Goal: Task Accomplishment & Management: Manage account settings

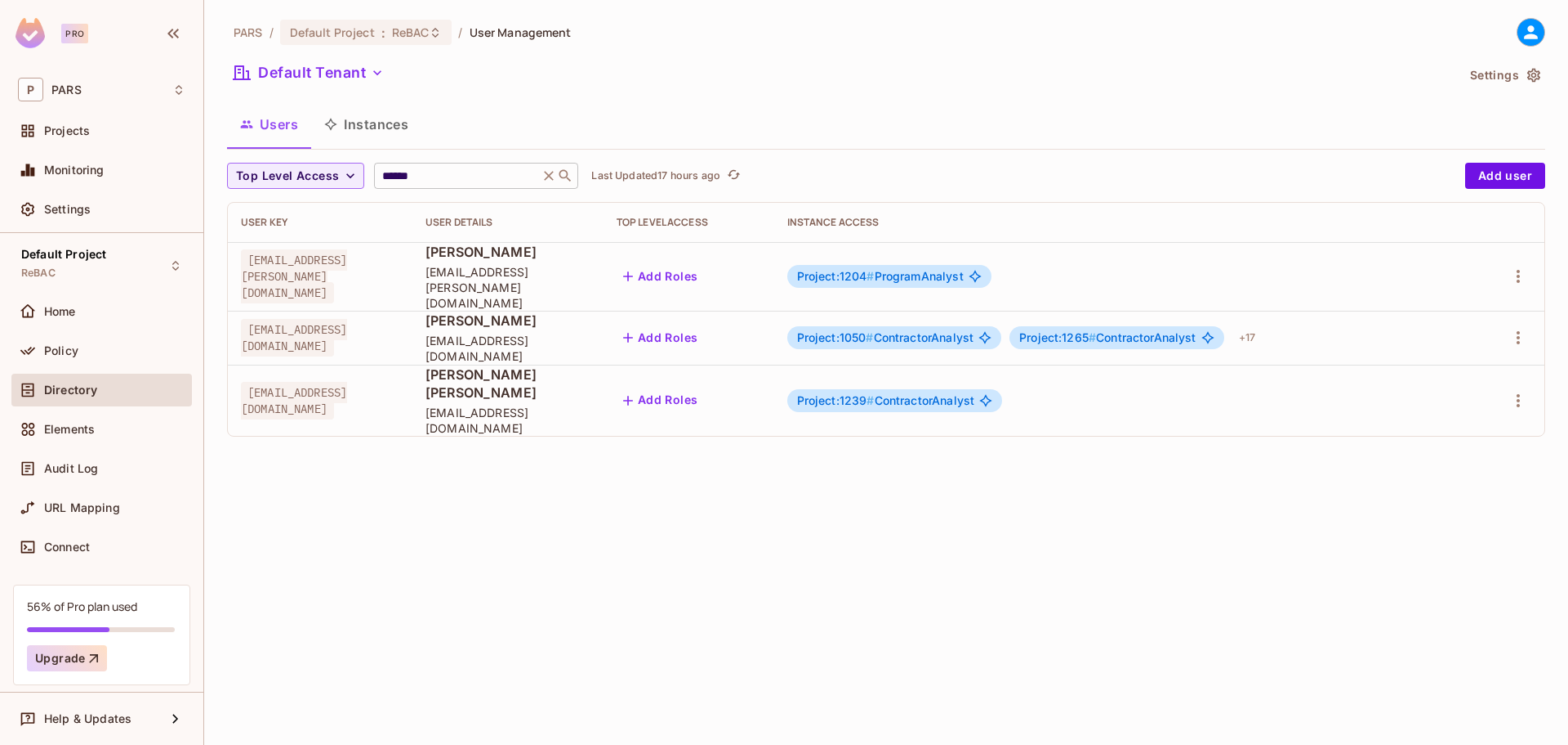
click at [554, 178] on icon at bounding box center [550, 176] width 10 height 10
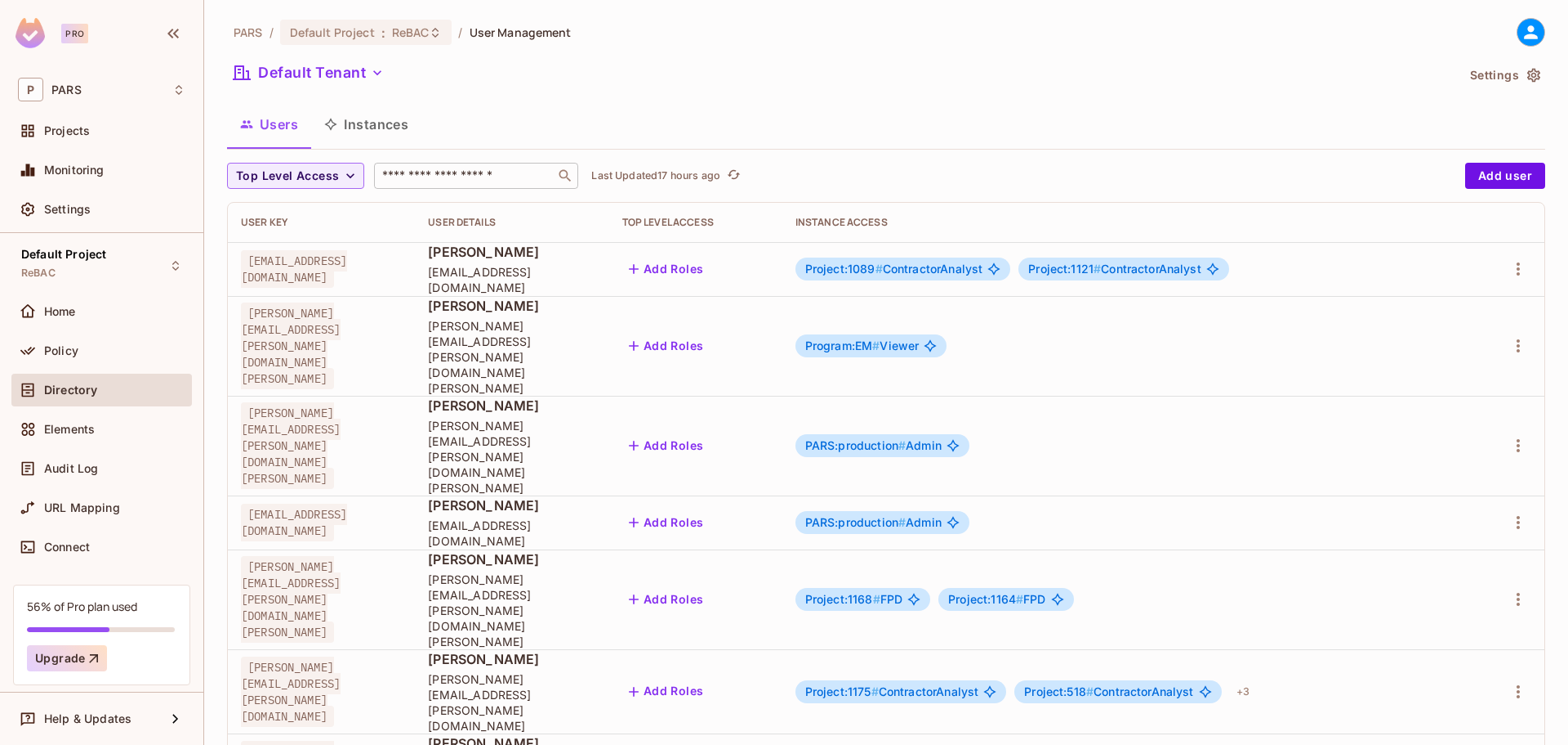
click at [480, 182] on input "text" at bounding box center [465, 176] width 172 height 17
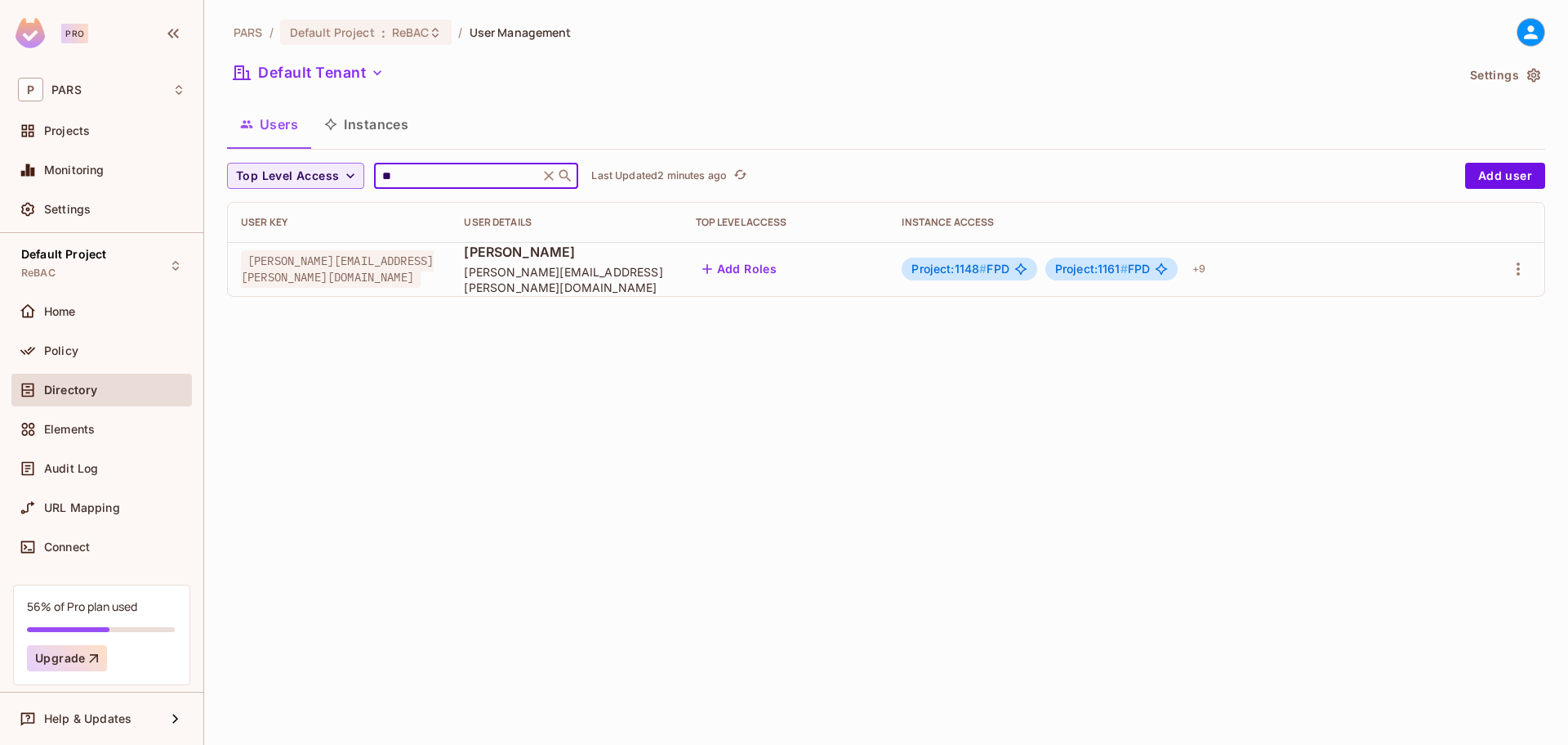
type input "*"
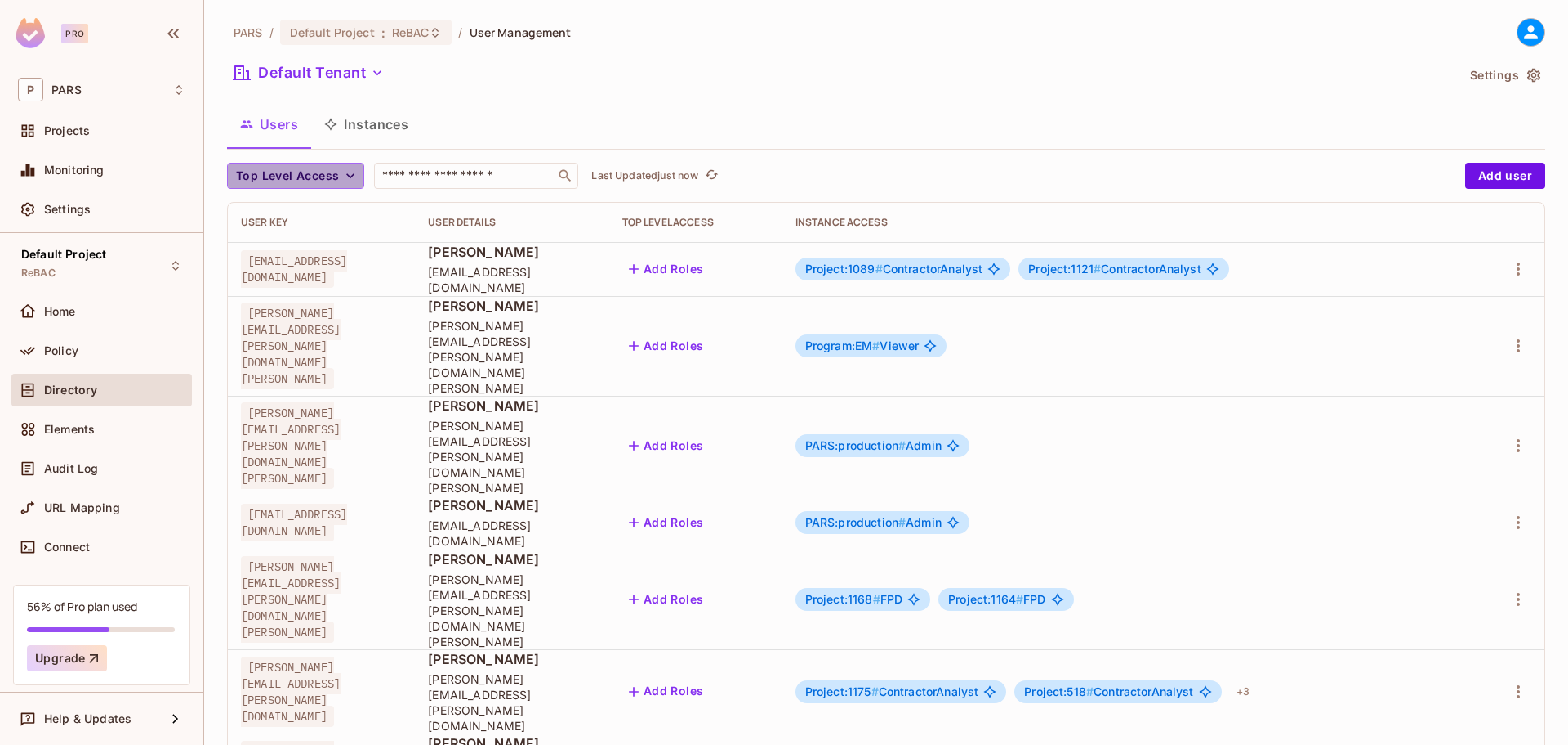
click at [348, 178] on icon "button" at bounding box center [351, 176] width 17 height 17
click at [767, 134] on div at bounding box center [784, 372] width 1568 height 745
click at [323, 183] on span "Top Level Access" at bounding box center [287, 176] width 103 height 21
drag, startPoint x: 326, startPoint y: 173, endPoint x: 332, endPoint y: 163, distance: 11.7
click at [326, 172] on div at bounding box center [784, 372] width 1568 height 745
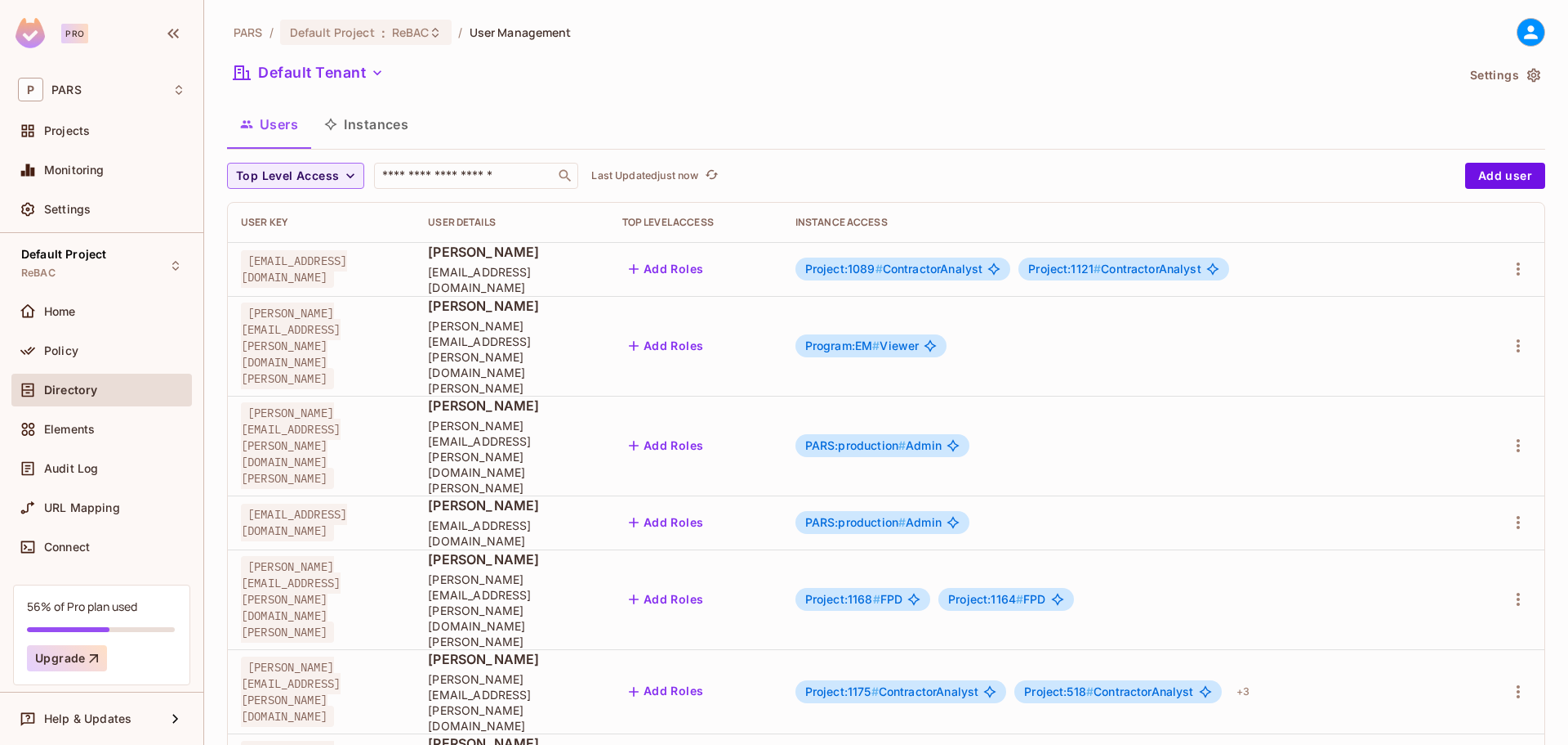
click at [346, 128] on button "Instances" at bounding box center [366, 124] width 111 height 41
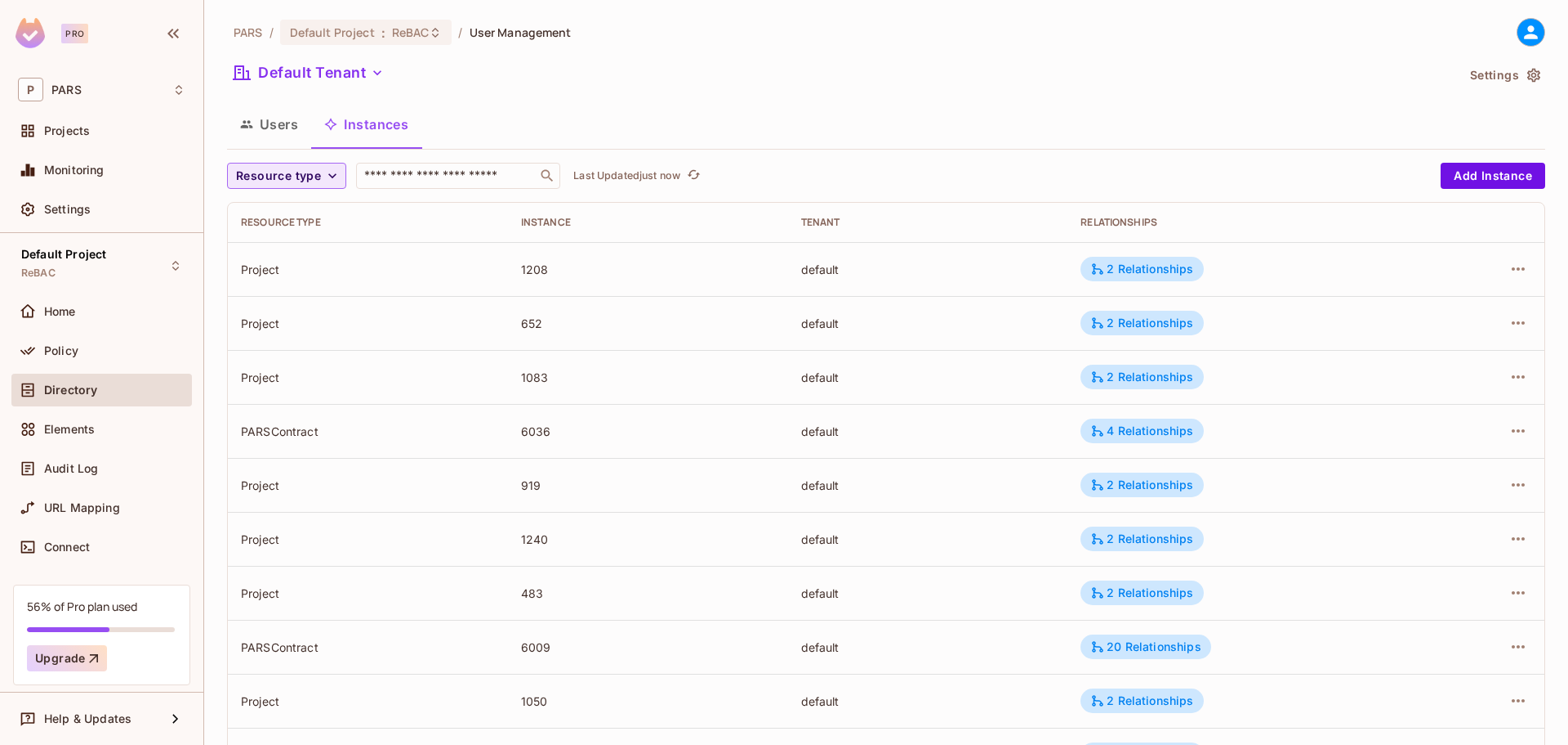
click at [302, 169] on span "Resource type" at bounding box center [278, 176] width 85 height 21
click at [278, 207] on span "Program" at bounding box center [278, 213] width 78 height 16
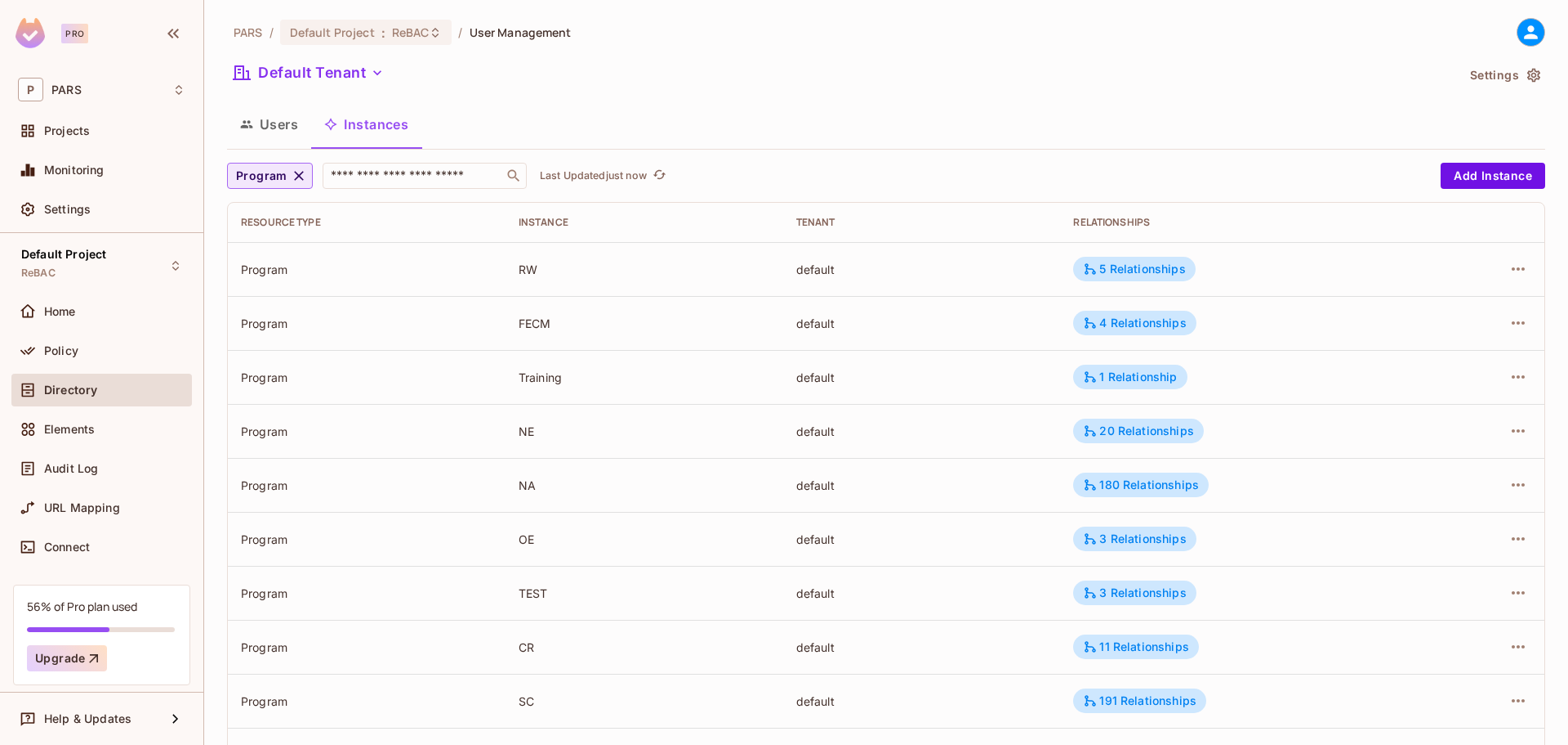
click at [263, 173] on span "Program" at bounding box center [262, 176] width 51 height 21
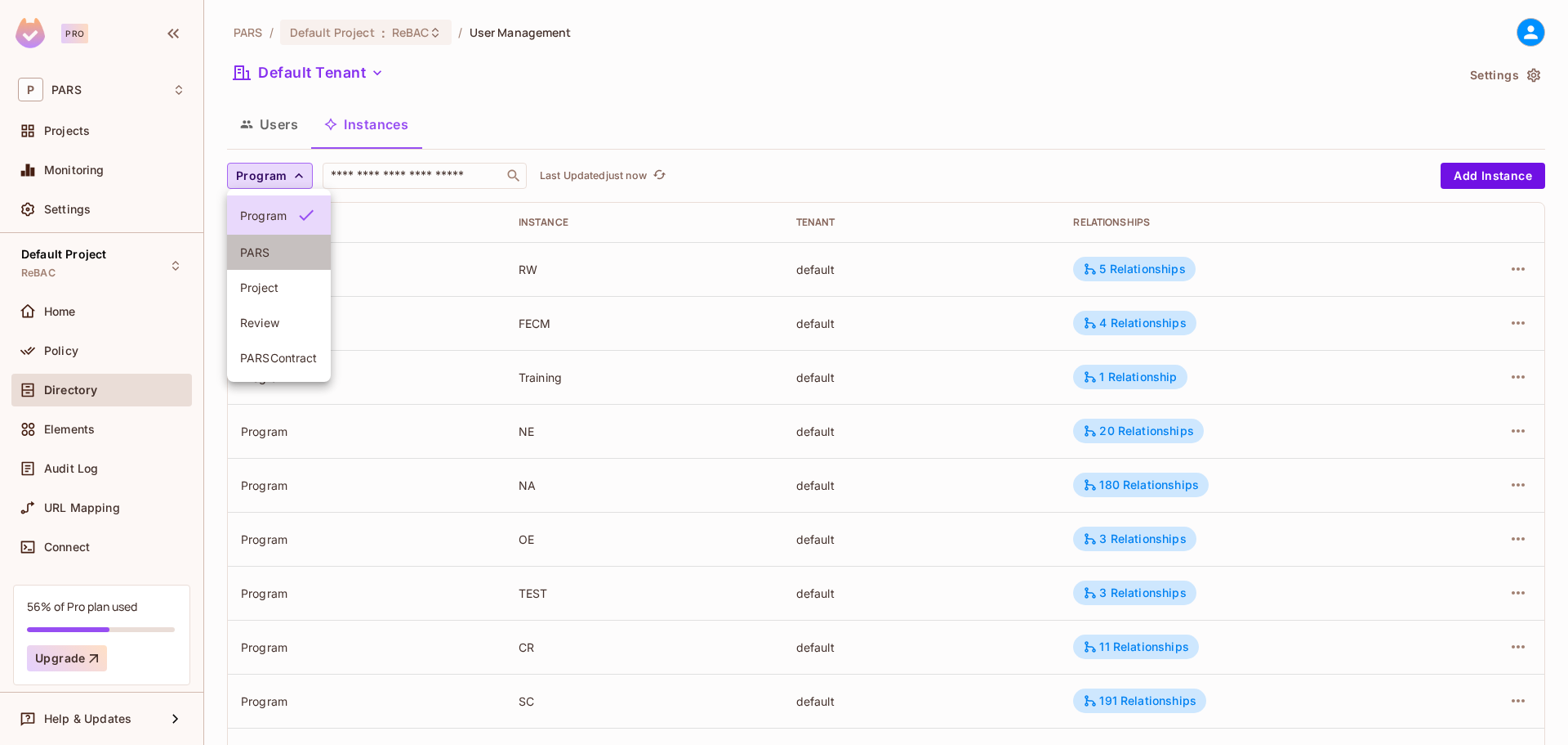
click at [272, 258] on span "PARS" at bounding box center [278, 252] width 78 height 16
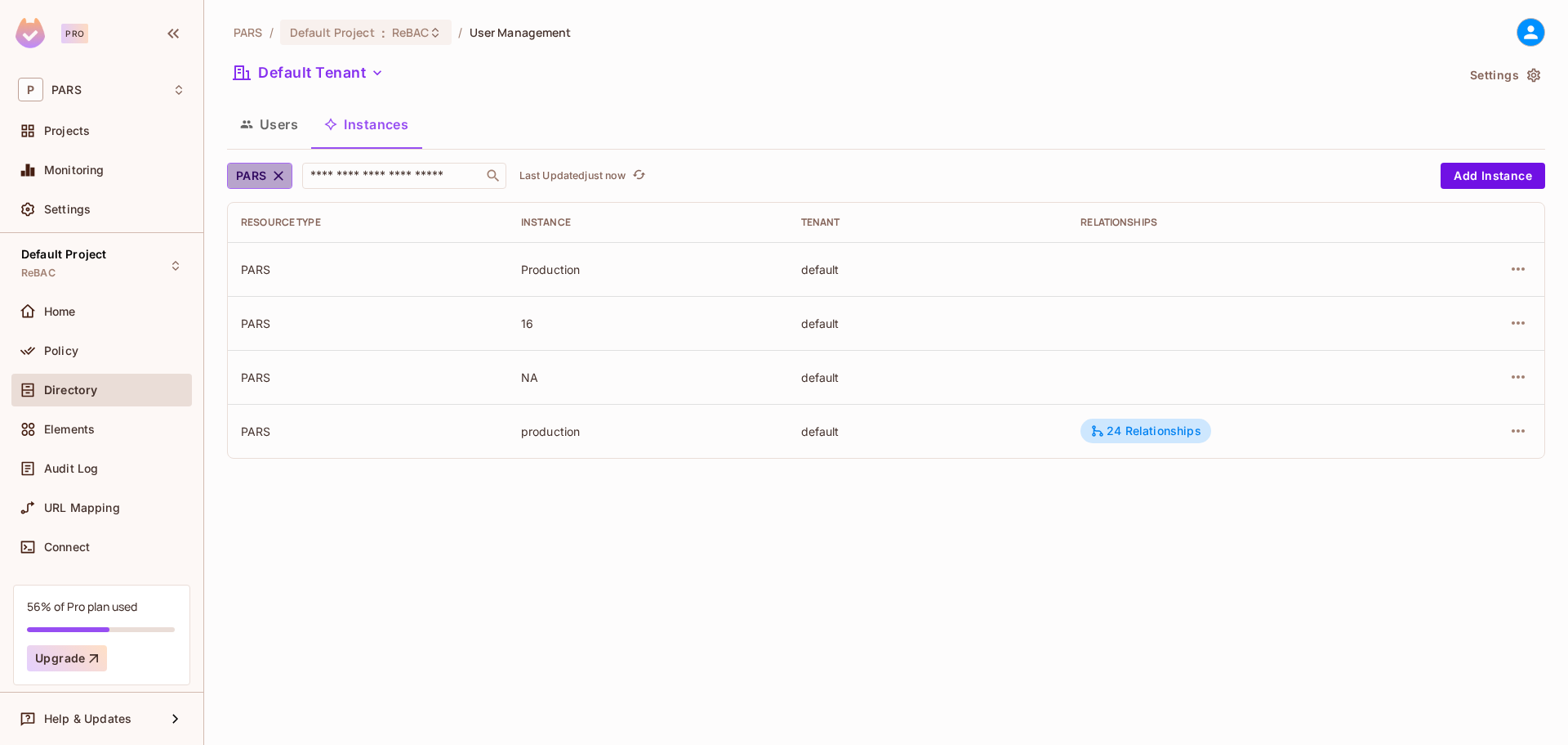
click at [265, 179] on span "PARS" at bounding box center [251, 176] width 31 height 21
click at [253, 130] on div at bounding box center [784, 372] width 1568 height 745
click at [266, 125] on button "Users" at bounding box center [269, 124] width 84 height 41
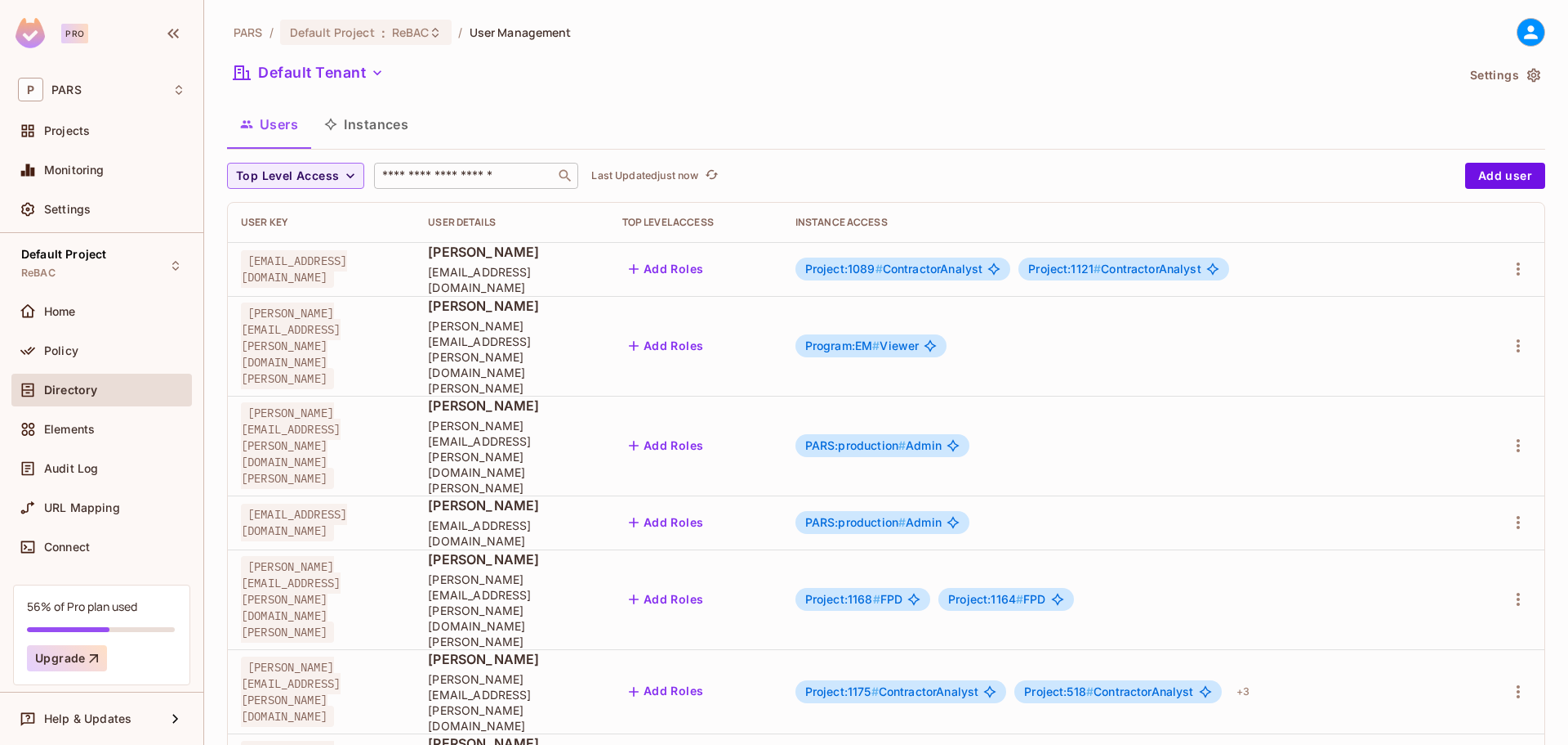
click at [434, 174] on input "text" at bounding box center [465, 176] width 172 height 17
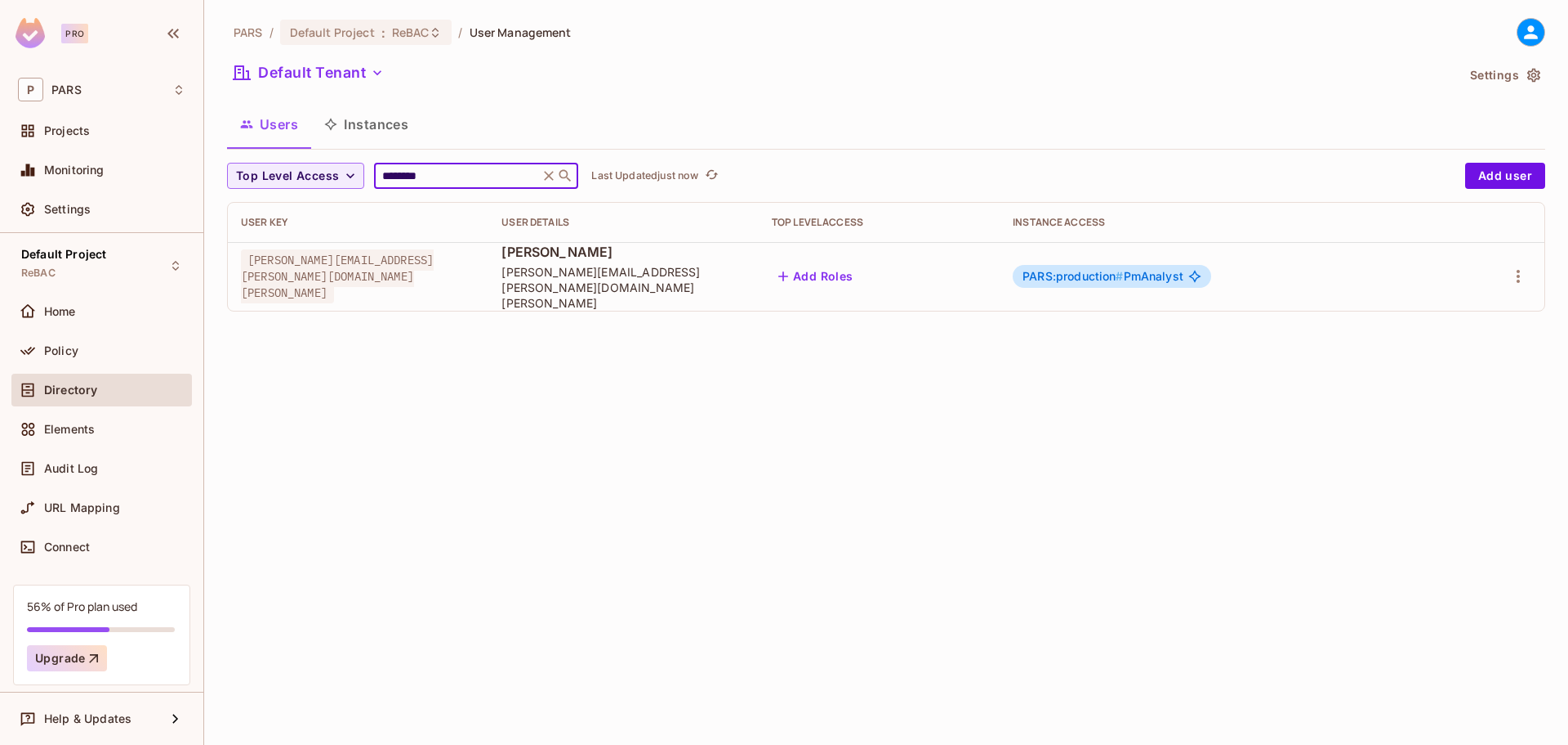
type input "********"
click at [683, 400] on div "PARS / Default Project : ReBAC / User Management Default Tenant Settings Users …" at bounding box center [887, 372] width 1365 height 745
